Goal: Task Accomplishment & Management: Complete application form

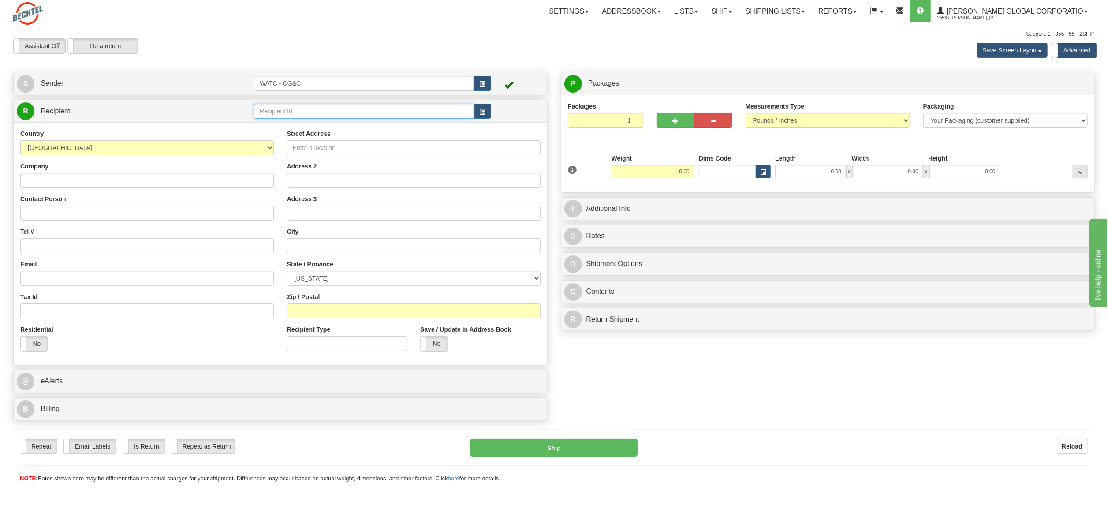
click at [452, 110] on input "text" at bounding box center [364, 111] width 220 height 15
click at [283, 128] on div "[PERSON_NAME]" at bounding box center [362, 126] width 211 height 10
type input "[PERSON_NAME]"
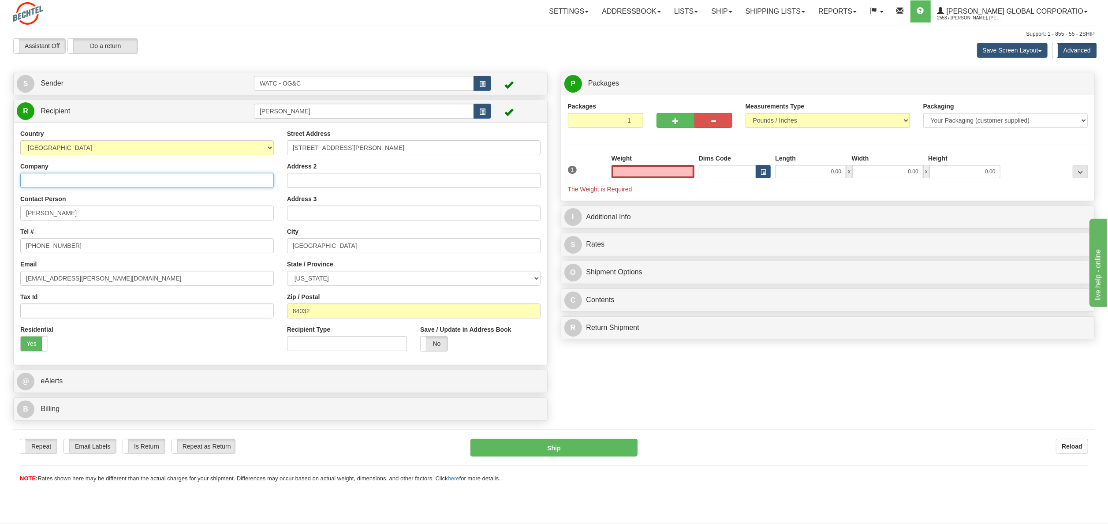
type input "0.00"
drag, startPoint x: 33, startPoint y: 181, endPoint x: 7, endPoint y: 166, distance: 29.0
click at [30, 181] on input "Company" at bounding box center [147, 180] width 254 height 15
type input "[PERSON_NAME]"
click at [40, 340] on label "Yes" at bounding box center [34, 343] width 27 height 15
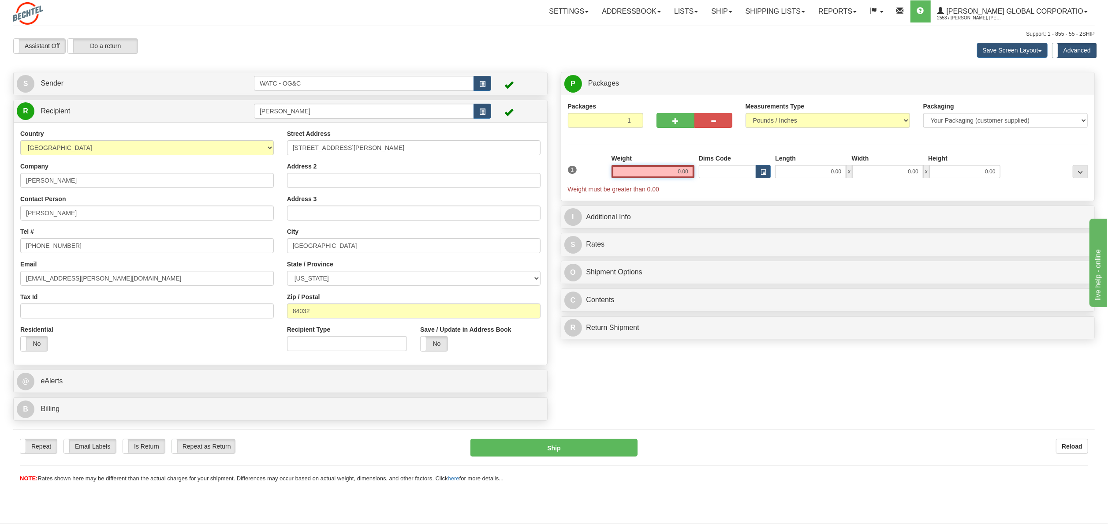
click at [648, 170] on input "0.00" at bounding box center [653, 171] width 83 height 13
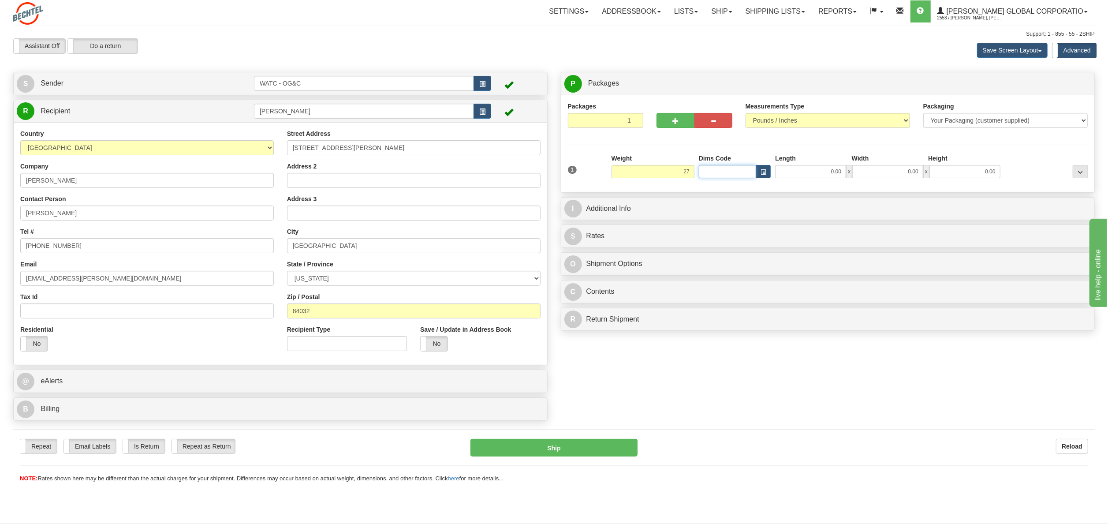
type input "27.00"
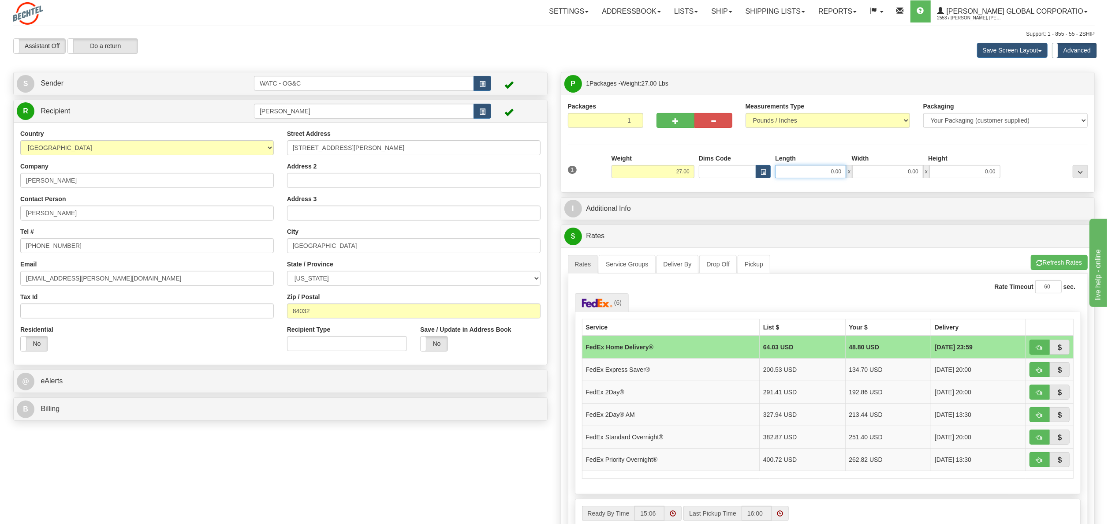
click at [800, 172] on input "0.00" at bounding box center [810, 171] width 71 height 13
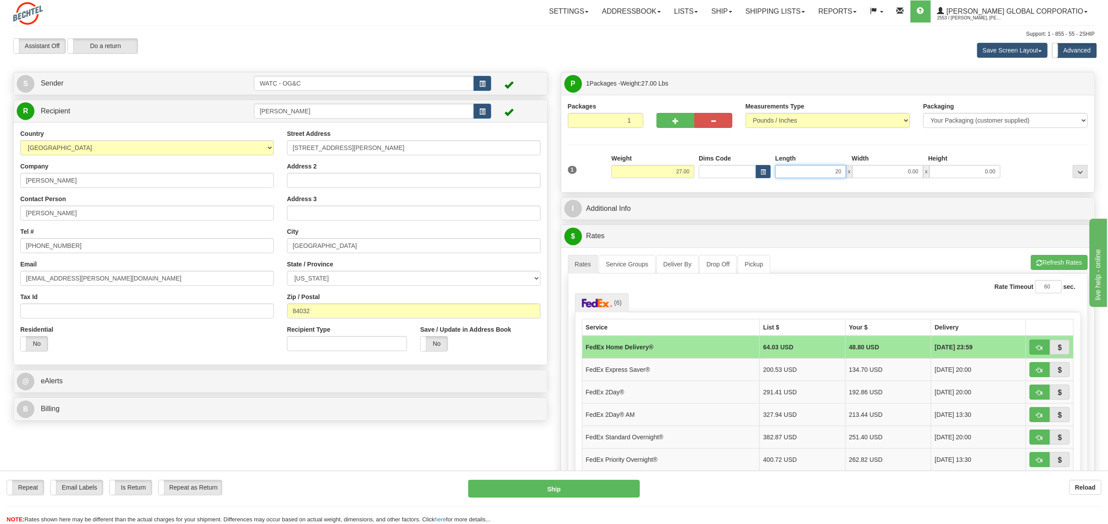
type input "20.00"
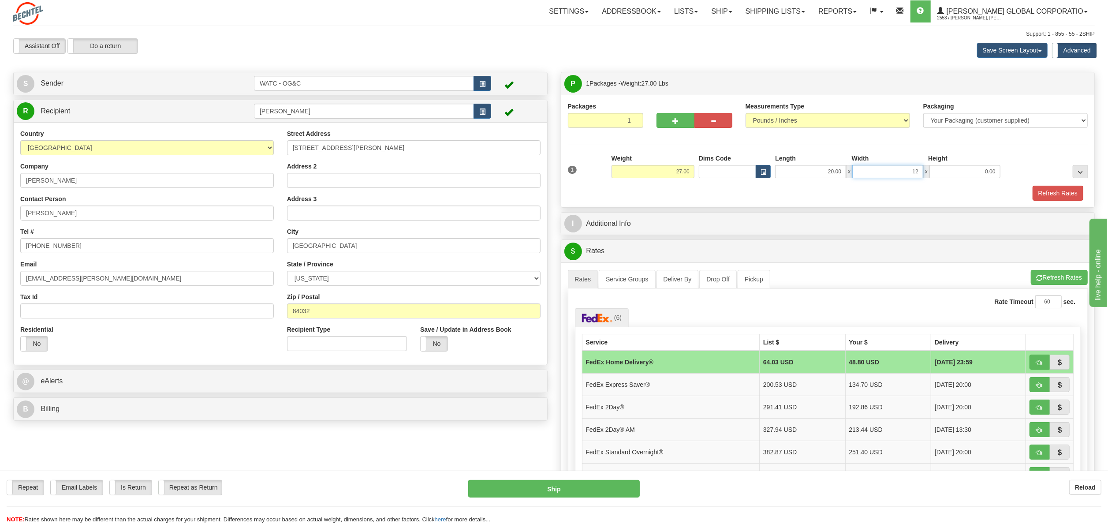
type input "12.00"
type input "32.00"
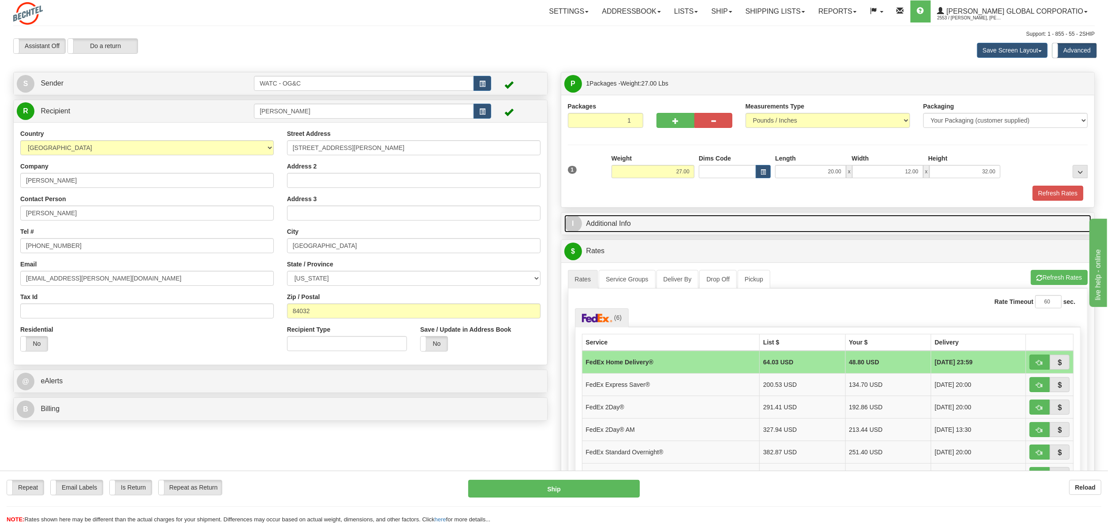
click at [621, 230] on link "I Additional Info" at bounding box center [827, 224] width 527 height 18
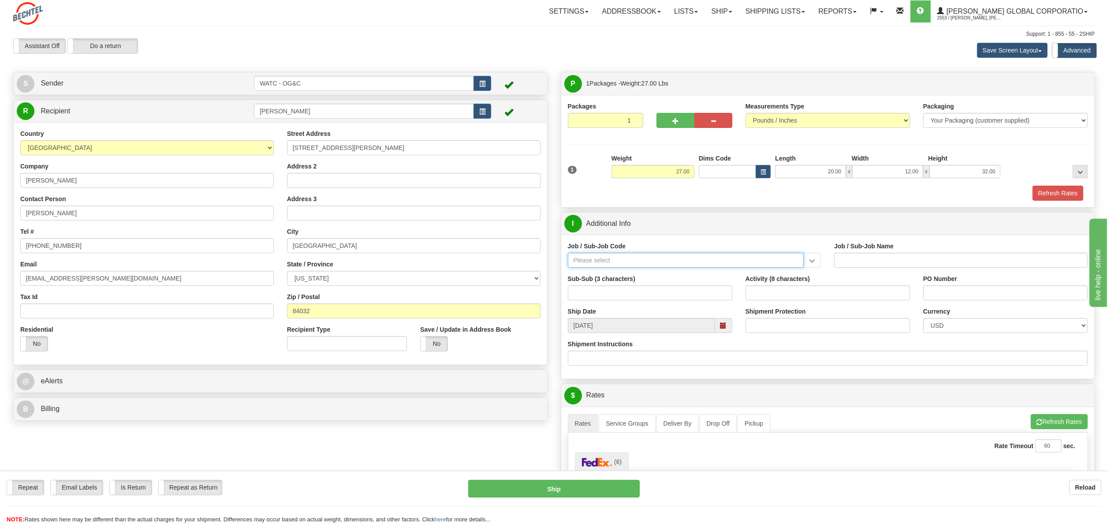
click at [605, 256] on input "Job / Sub-Job Code" at bounding box center [686, 260] width 236 height 15
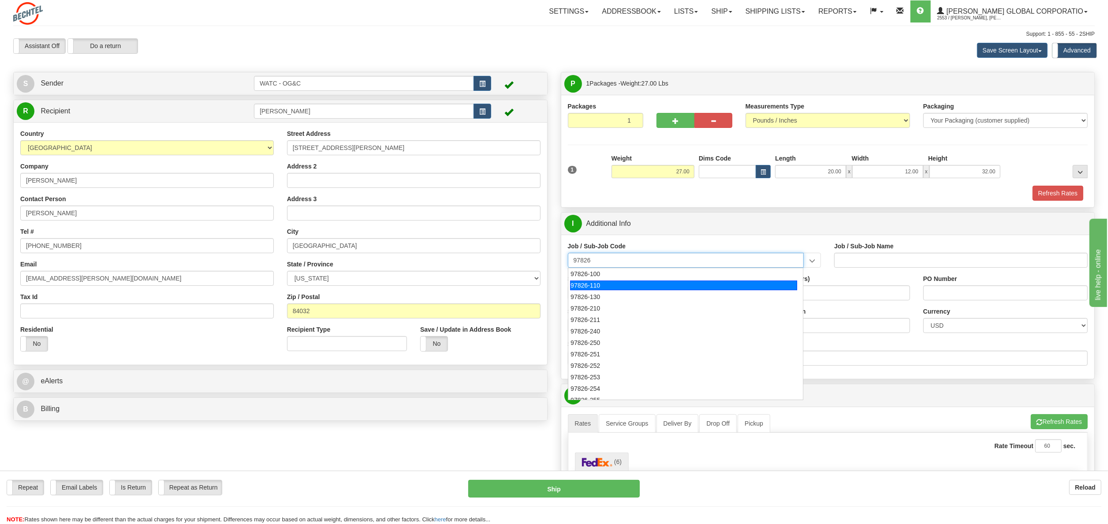
click at [592, 290] on div "97826-110" at bounding box center [683, 285] width 227 height 10
type input "97826-110"
type input "TALENT GROWTH FUND - CORPORATE PC TRAINING WORKSH"
type input "97826-110"
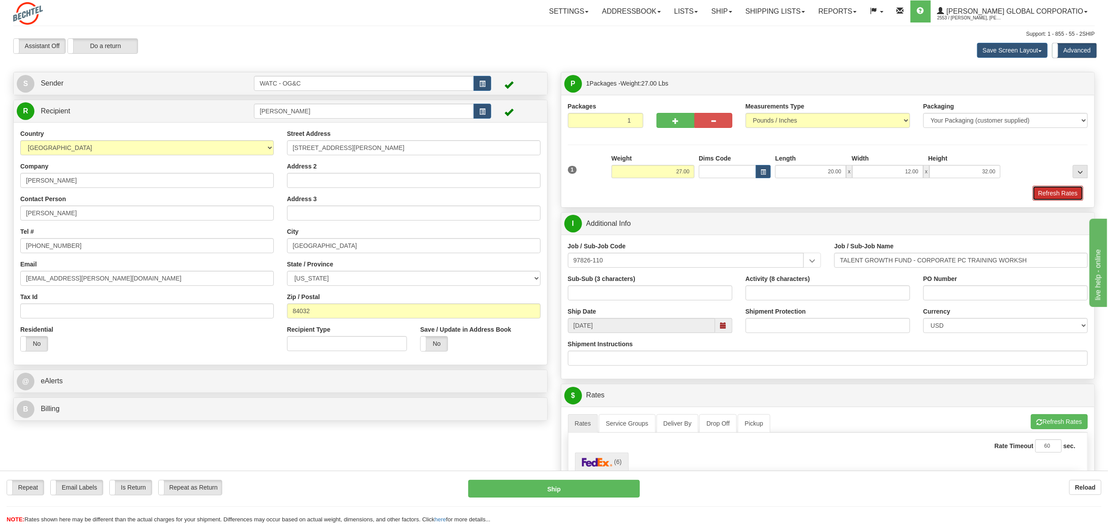
click at [1052, 194] on button "Refresh Rates" at bounding box center [1058, 193] width 51 height 15
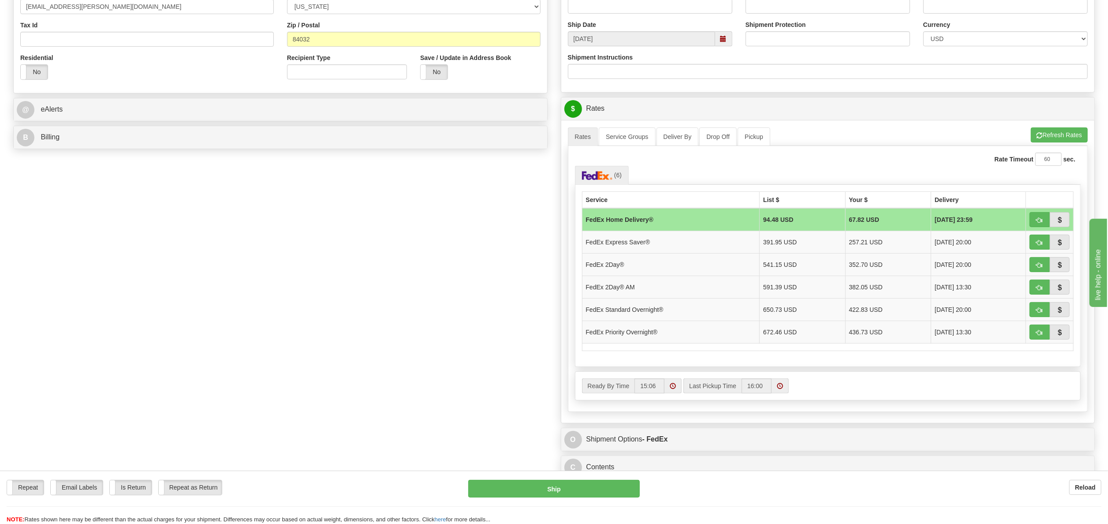
scroll to position [265, 0]
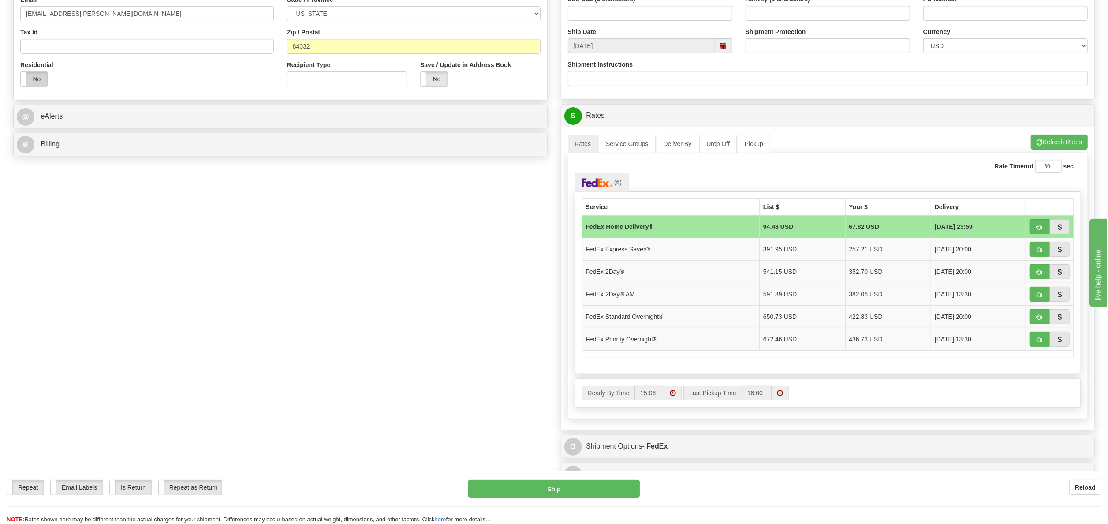
click at [36, 82] on label "No" at bounding box center [34, 79] width 27 height 15
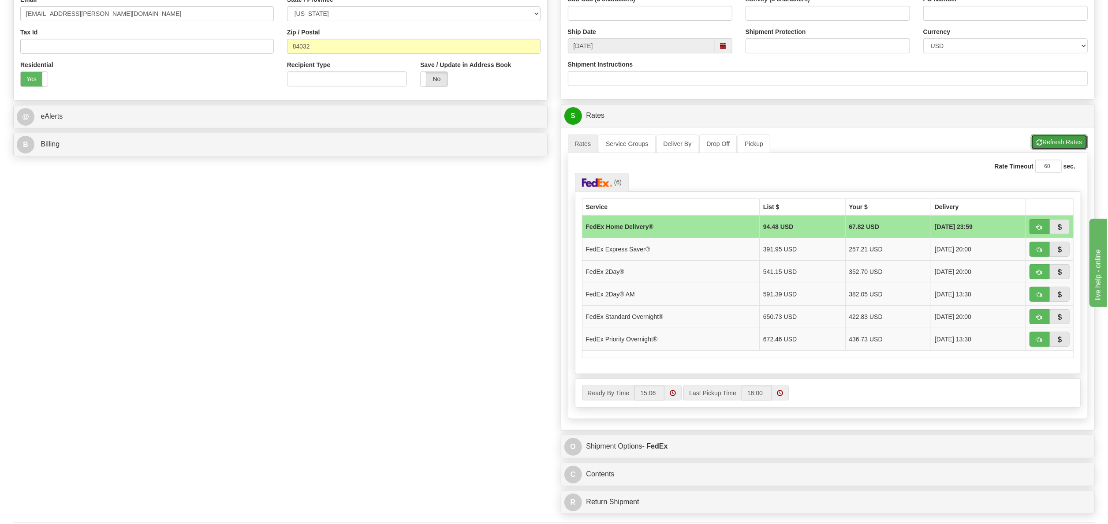
click at [1054, 141] on button "Refresh Rates" at bounding box center [1059, 141] width 57 height 15
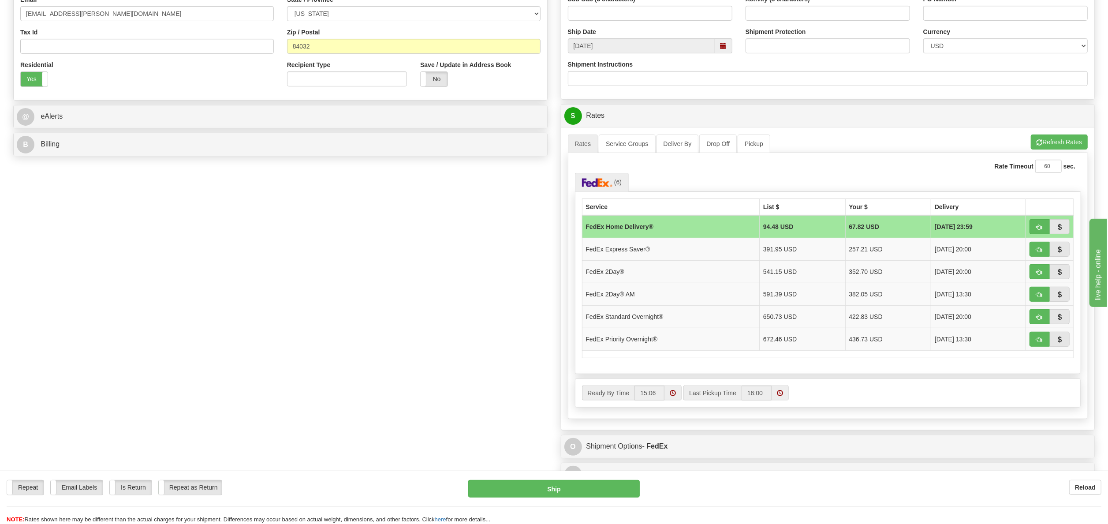
scroll to position [0, 0]
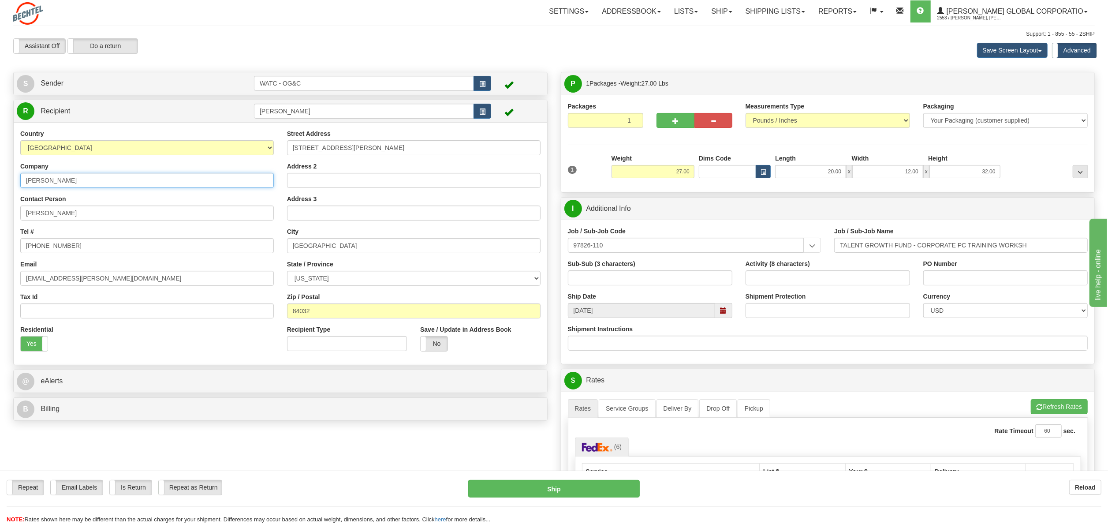
click at [82, 177] on input "[PERSON_NAME]" at bounding box center [147, 180] width 254 height 15
type input "B"
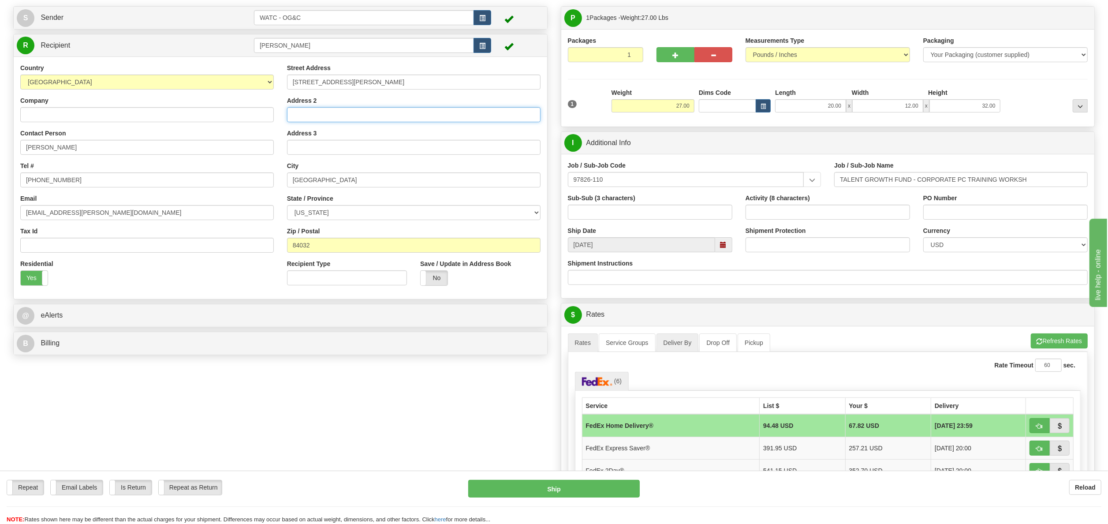
scroll to position [176, 0]
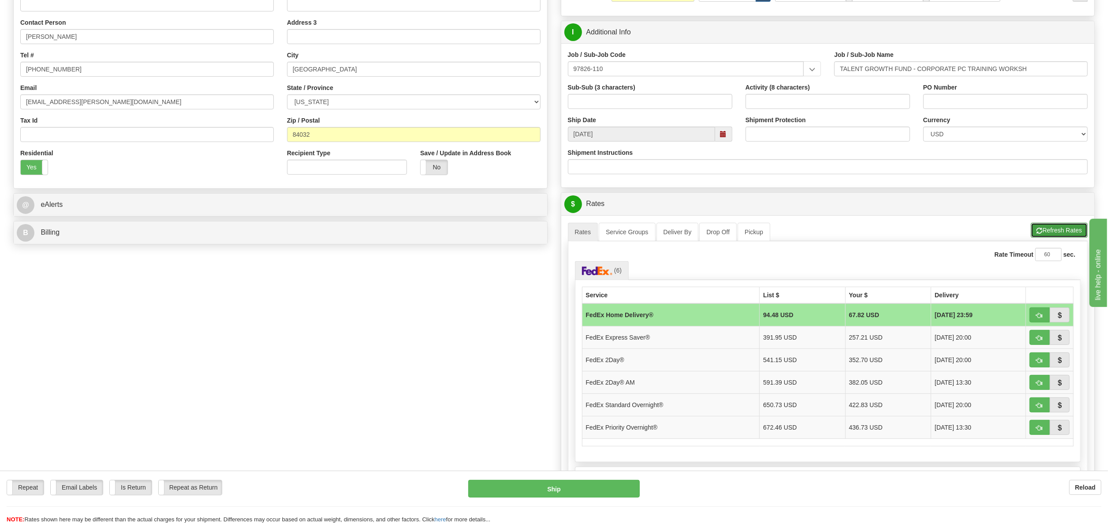
click at [1059, 228] on button "Refresh Rates" at bounding box center [1059, 230] width 57 height 15
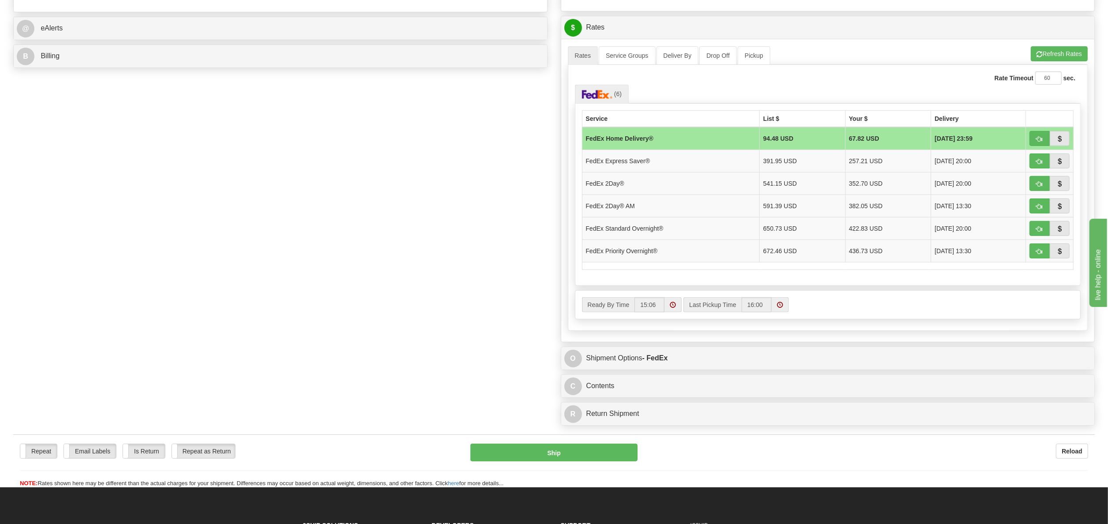
scroll to position [441, 0]
